Goal: Navigation & Orientation: Find specific page/section

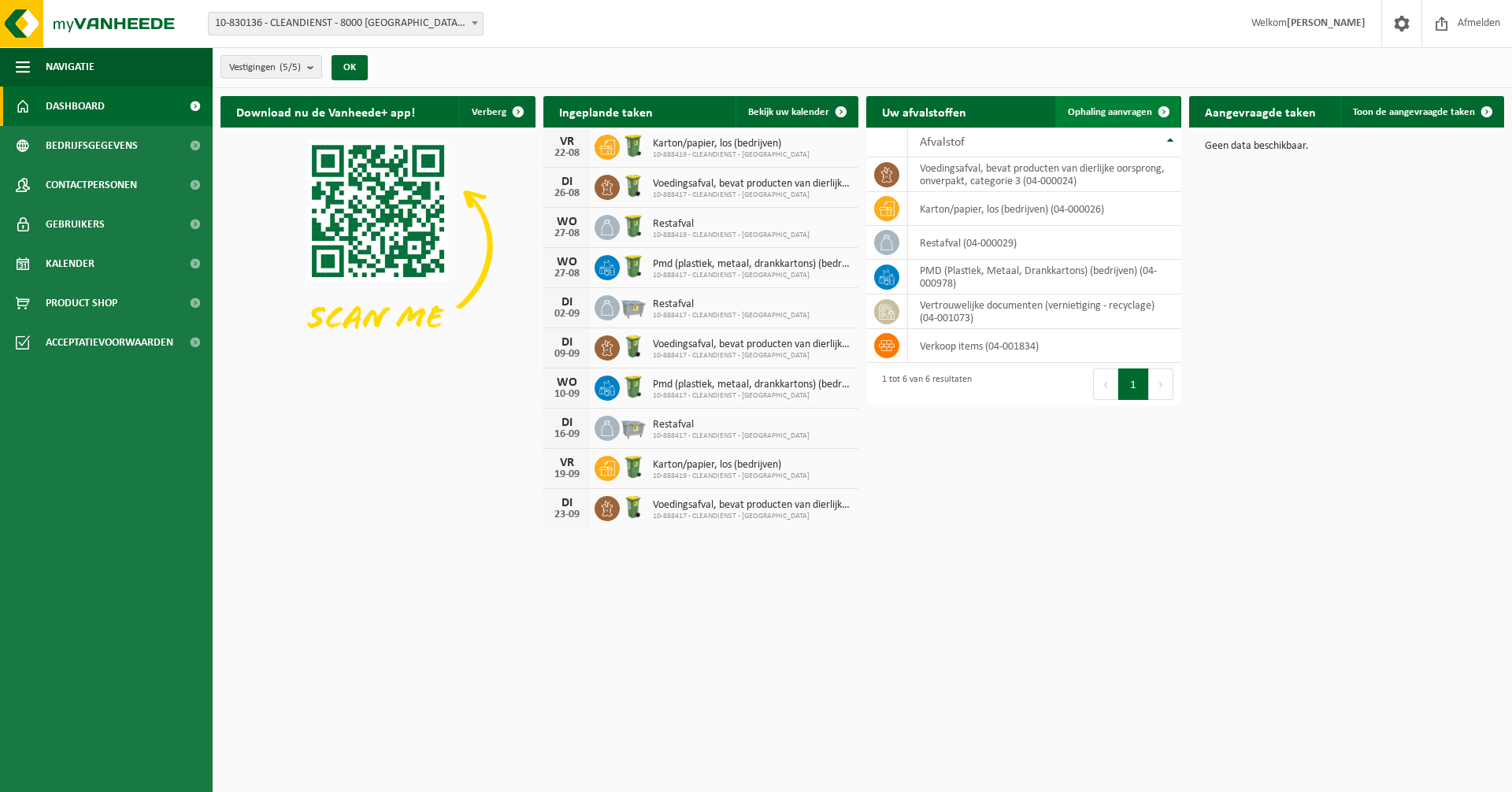
click at [1162, 110] on span at bounding box center [1163, 111] width 32 height 32
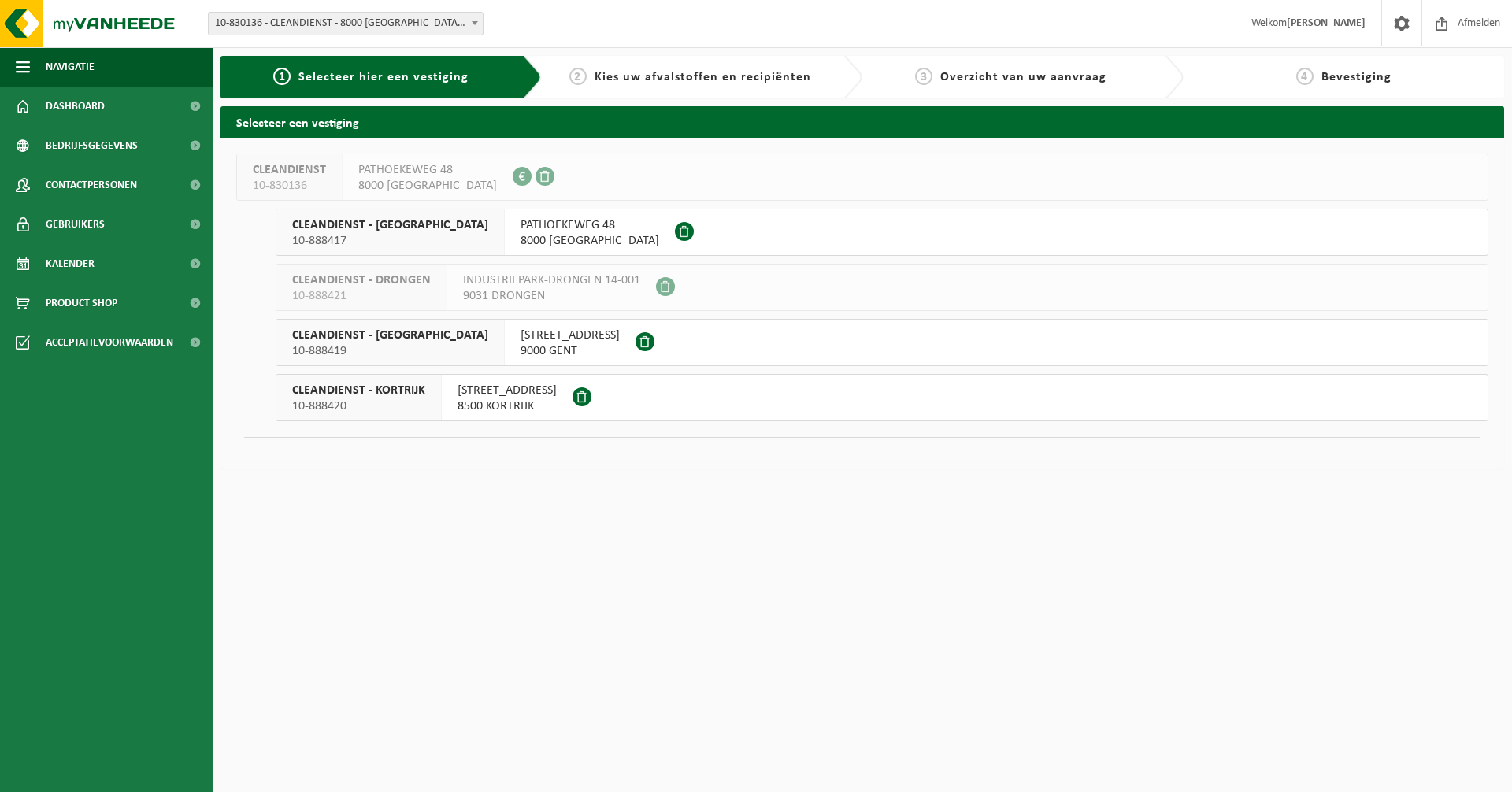
click at [520, 237] on span "8000 BRUGGE" at bounding box center [589, 241] width 138 height 15
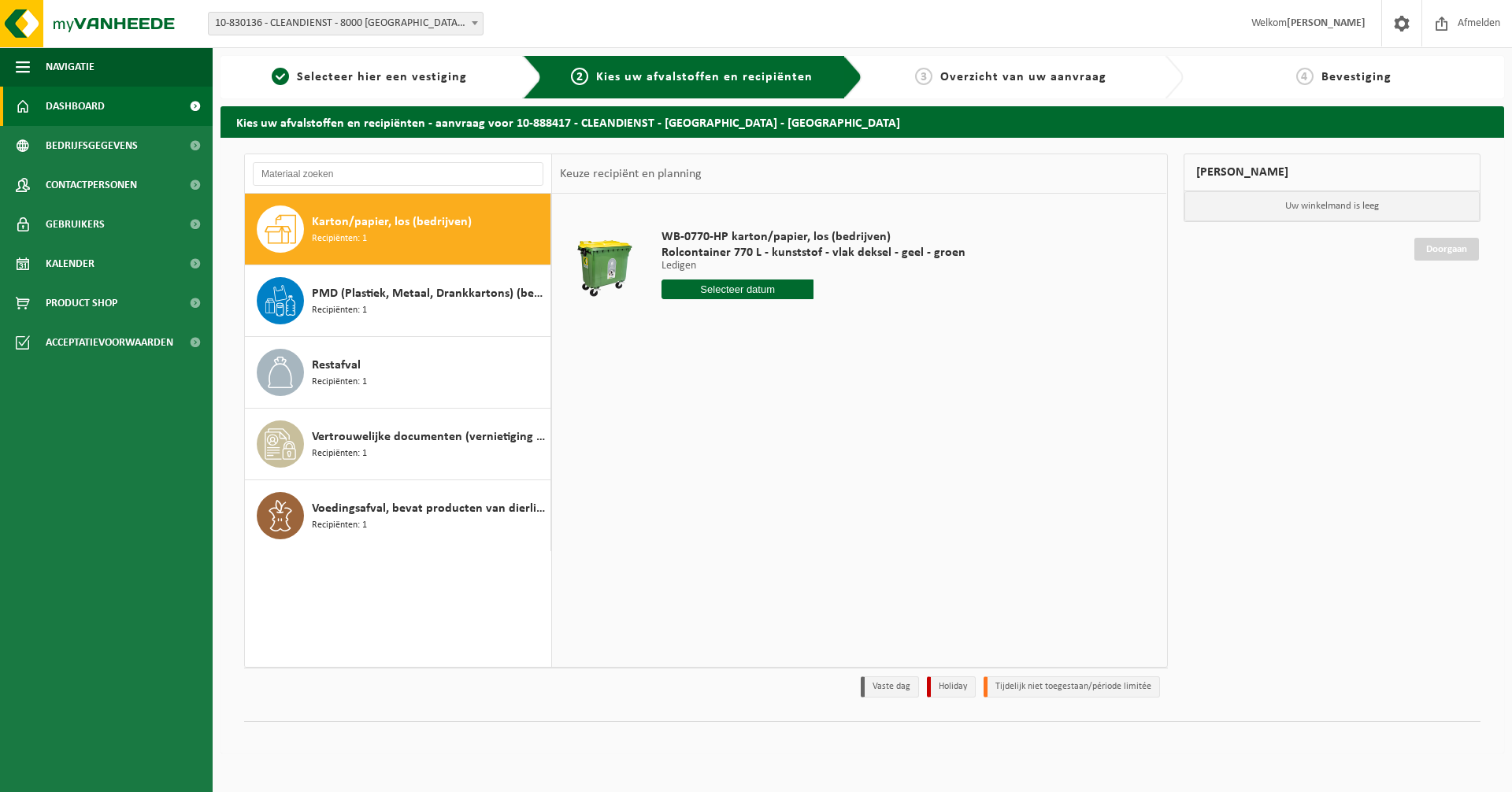
click at [91, 110] on span "Dashboard" at bounding box center [75, 107] width 59 height 39
